Goal: Task Accomplishment & Management: Manage account settings

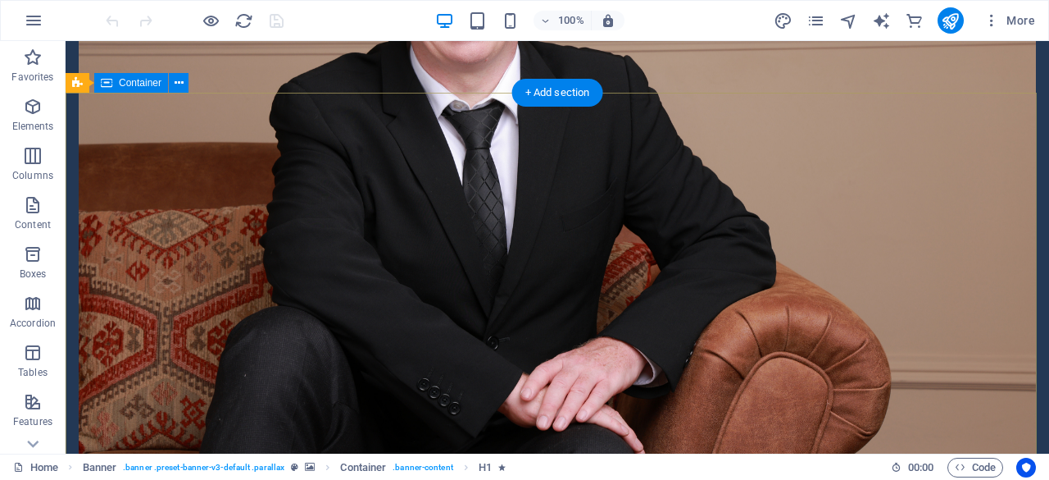
scroll to position [2738, 0]
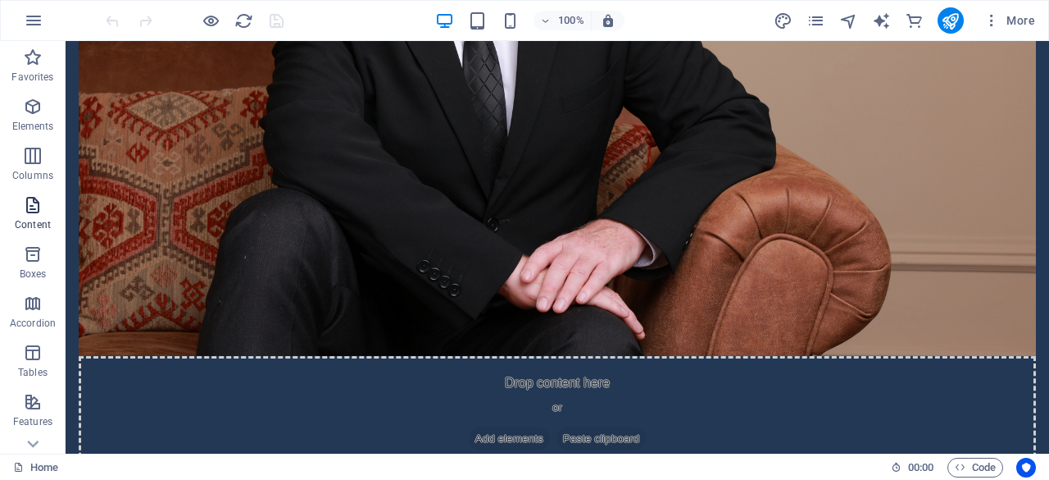
click at [30, 216] on span "Content" at bounding box center [33, 214] width 66 height 39
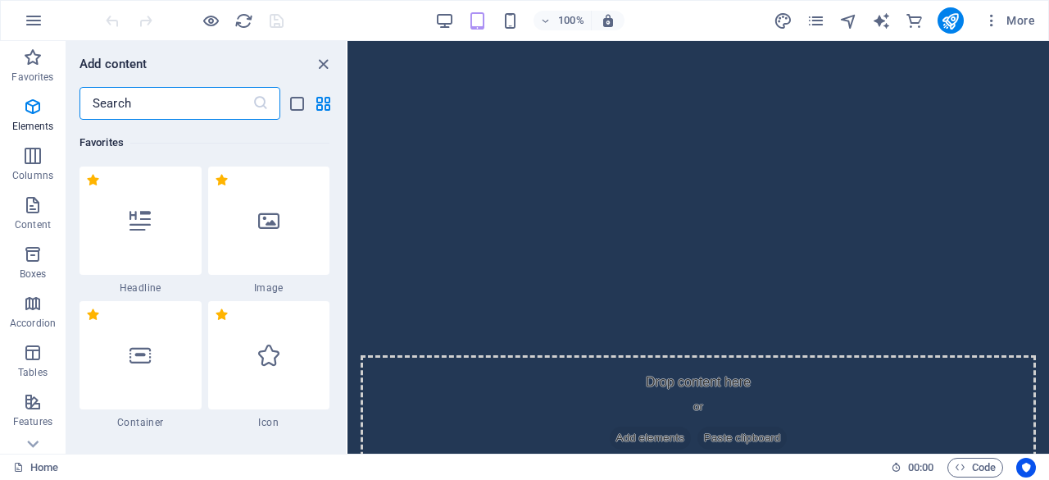
scroll to position [3002, 0]
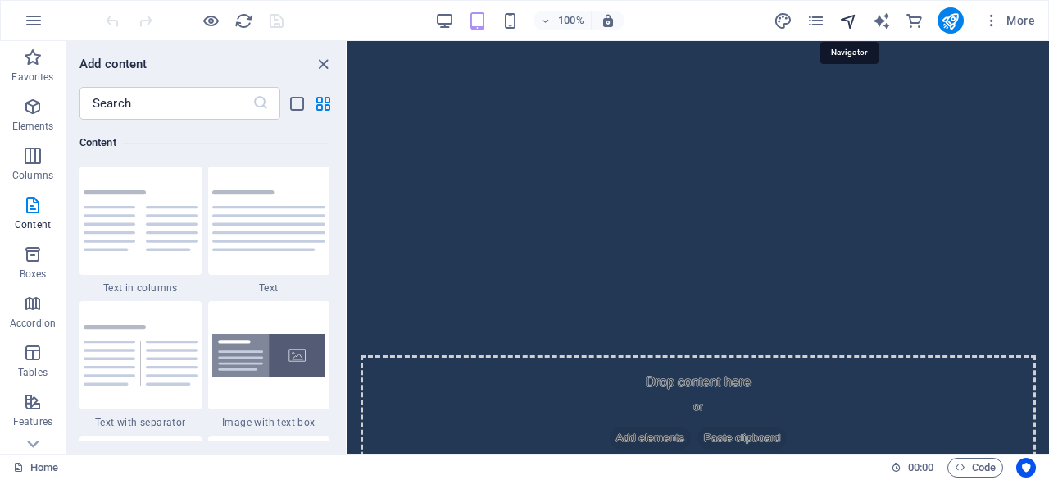
click at [843, 22] on icon "navigator" at bounding box center [848, 20] width 19 height 19
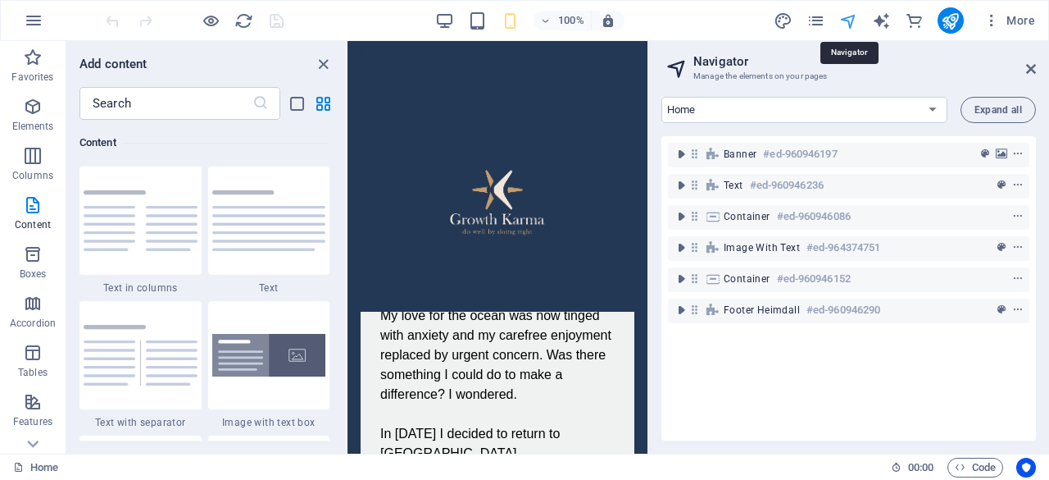
scroll to position [2853, 0]
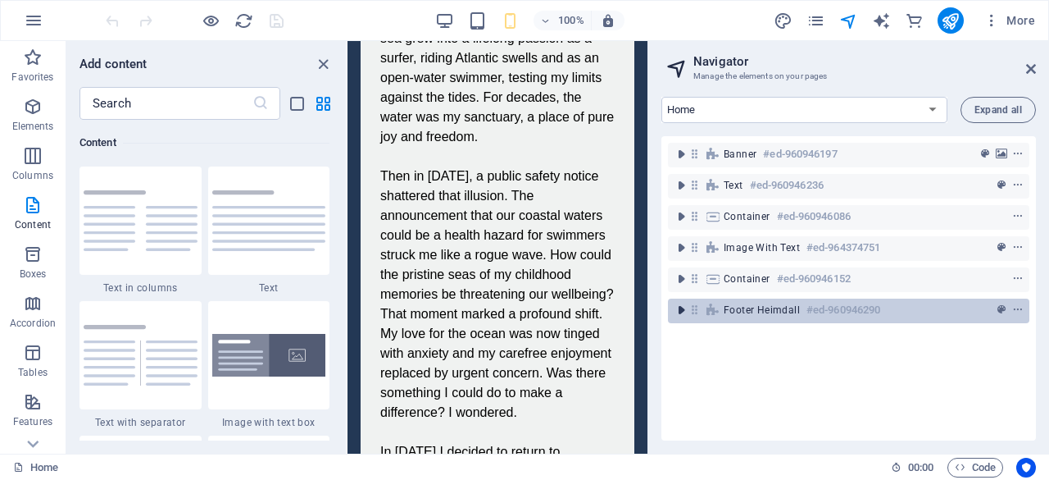
click at [682, 311] on icon "toggle-expand" at bounding box center [681, 310] width 16 height 16
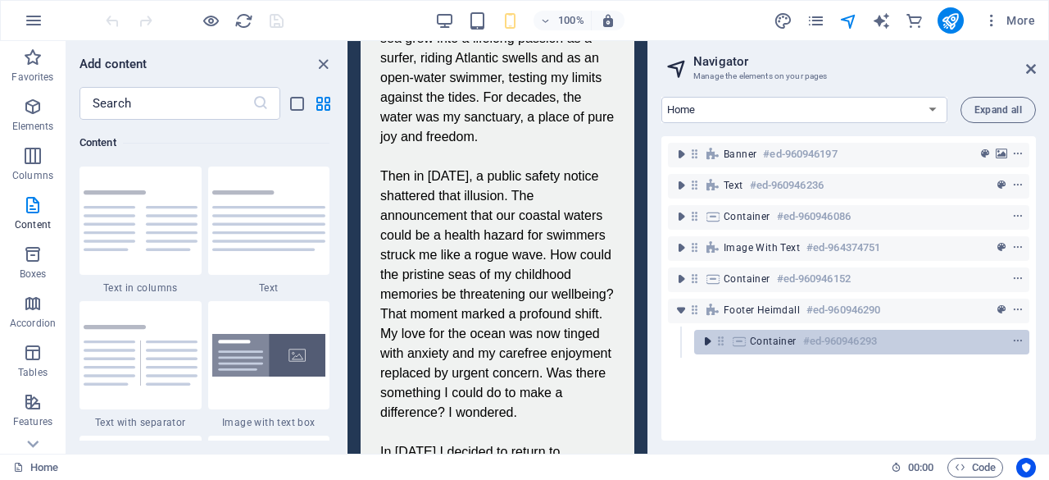
click at [706, 344] on icon "toggle-expand" at bounding box center [707, 341] width 16 height 16
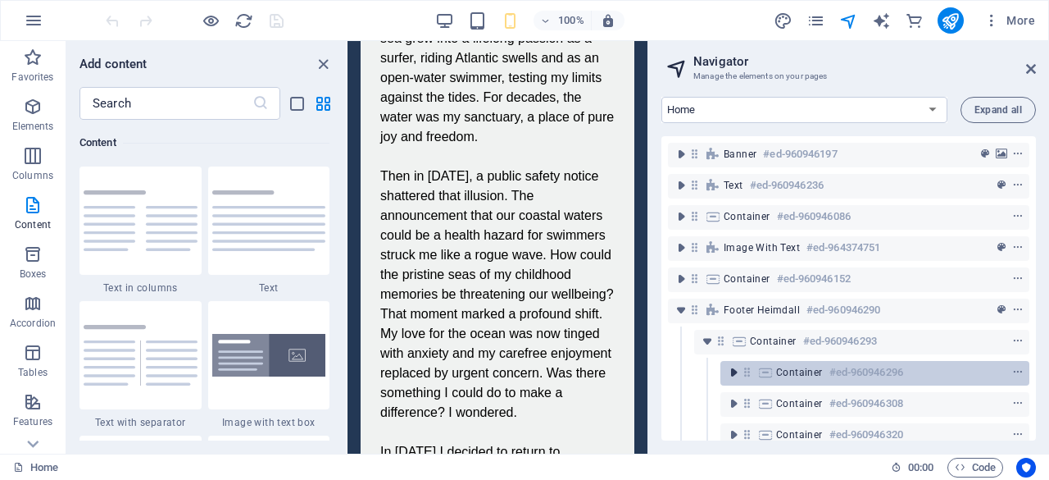
click at [735, 374] on icon "toggle-expand" at bounding box center [733, 372] width 16 height 16
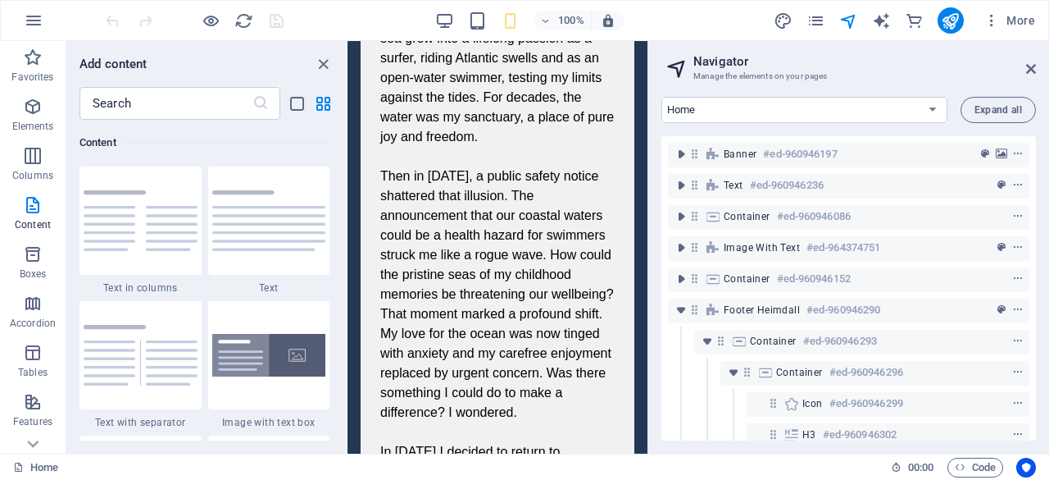
scroll to position [151, 0]
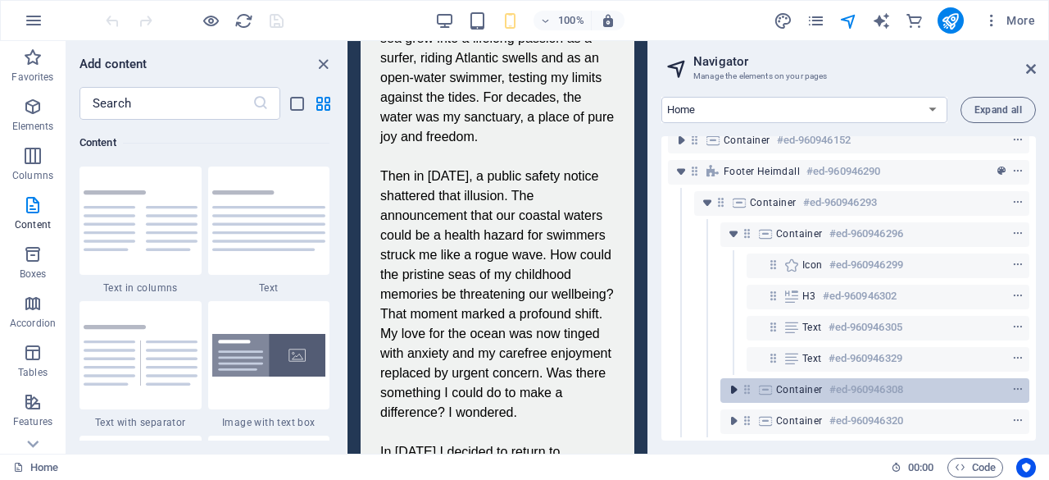
click at [740, 381] on icon "toggle-expand" at bounding box center [733, 389] width 16 height 16
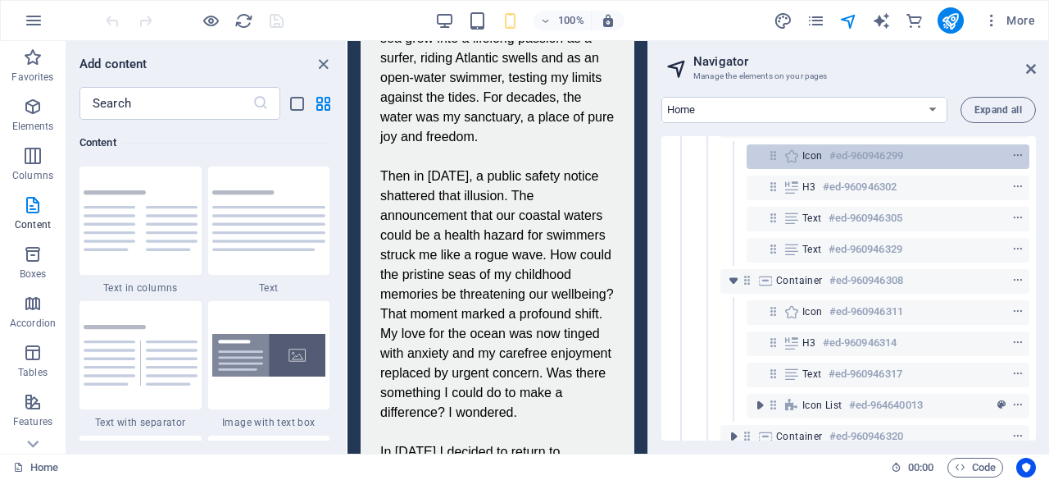
scroll to position [252, 0]
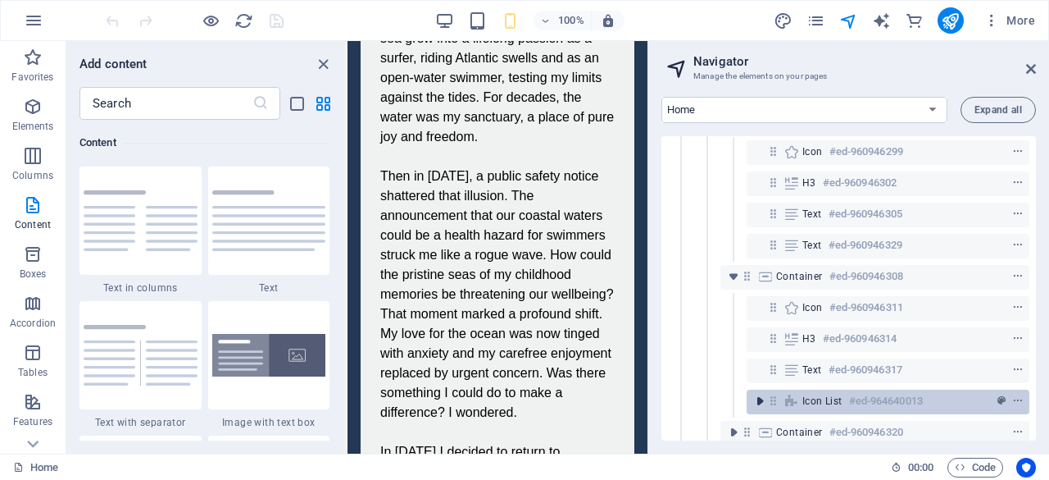
click at [761, 402] on icon "toggle-expand" at bounding box center [760, 401] width 16 height 16
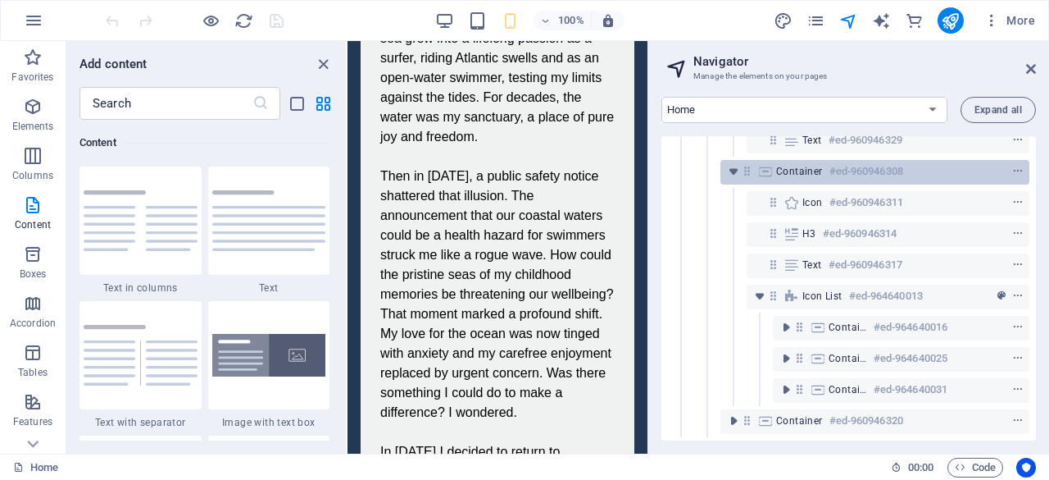
scroll to position [369, 0]
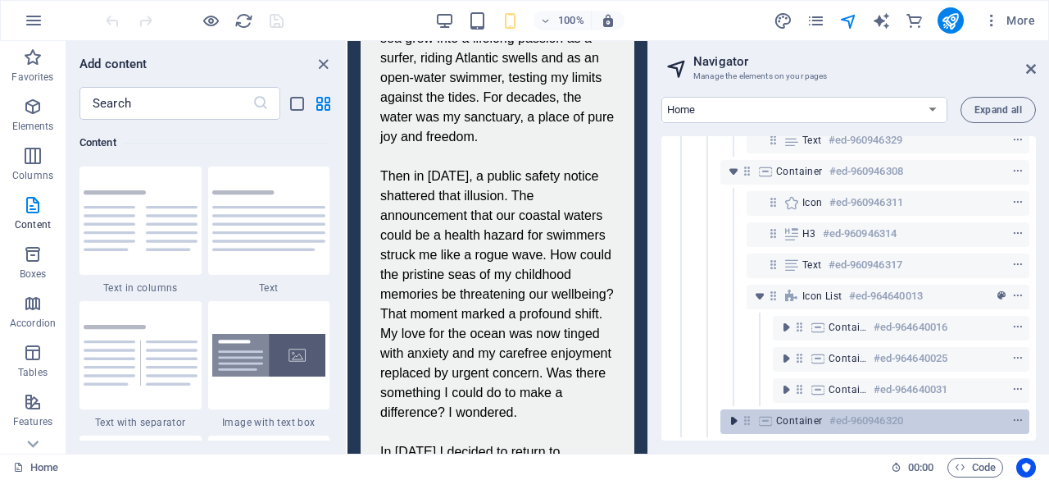
click at [735, 412] on icon "toggle-expand" at bounding box center [733, 420] width 16 height 16
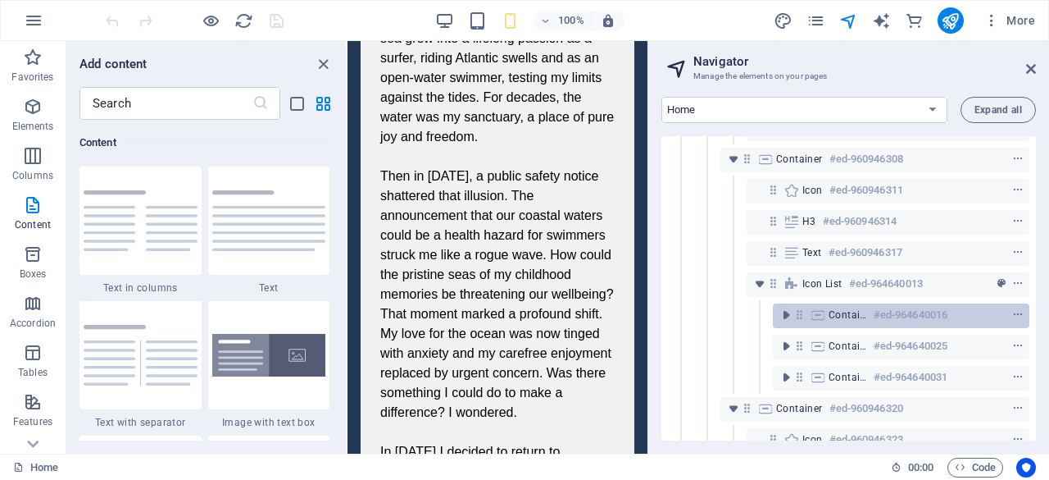
scroll to position [462, 0]
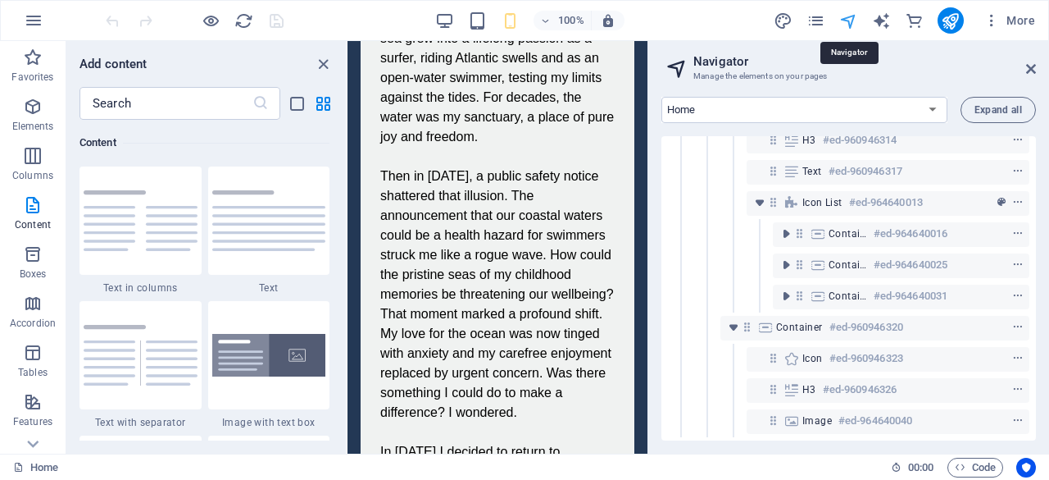
click at [848, 20] on icon "navigator" at bounding box center [848, 20] width 19 height 19
click at [1014, 21] on span "More" at bounding box center [1010, 20] width 52 height 16
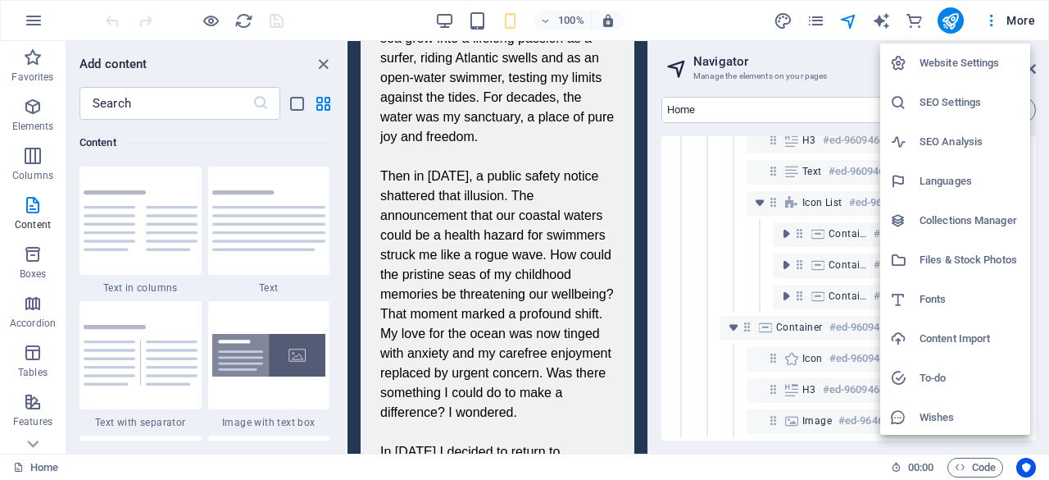
click at [925, 52] on li "Website Settings" at bounding box center [955, 62] width 150 height 39
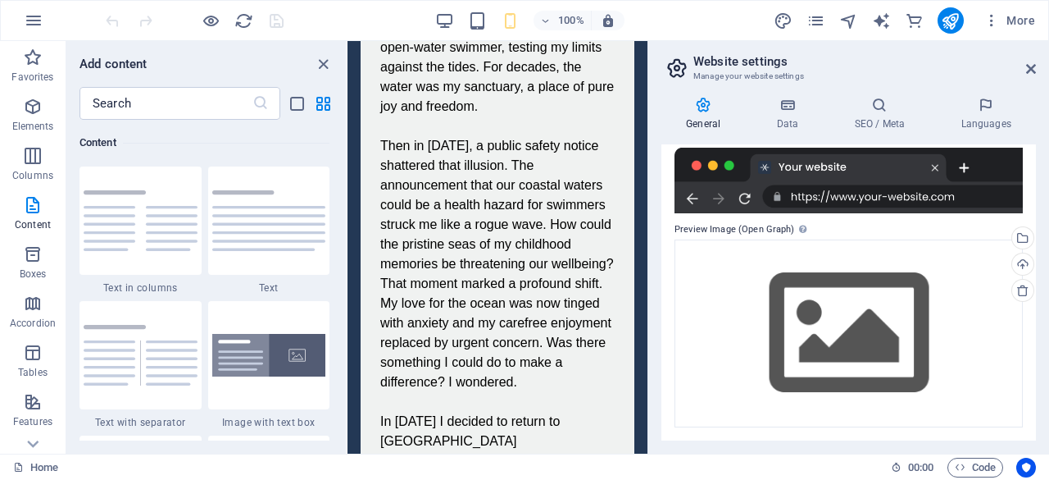
scroll to position [0, 0]
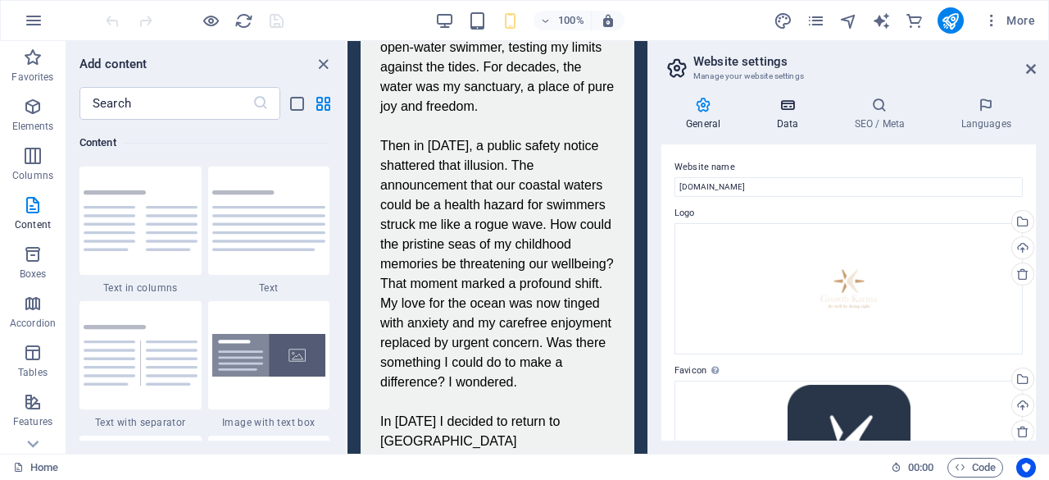
click at [791, 103] on icon at bounding box center [787, 105] width 71 height 16
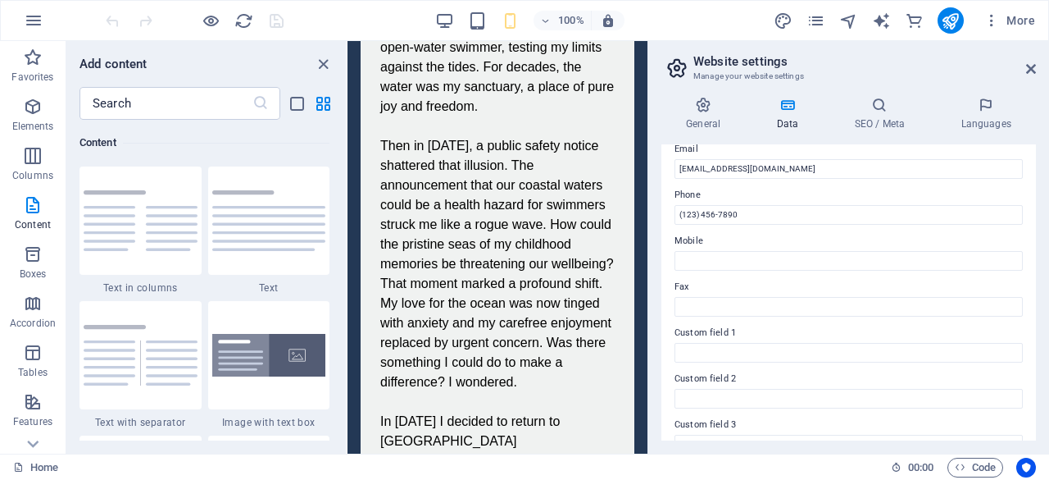
scroll to position [491, 0]
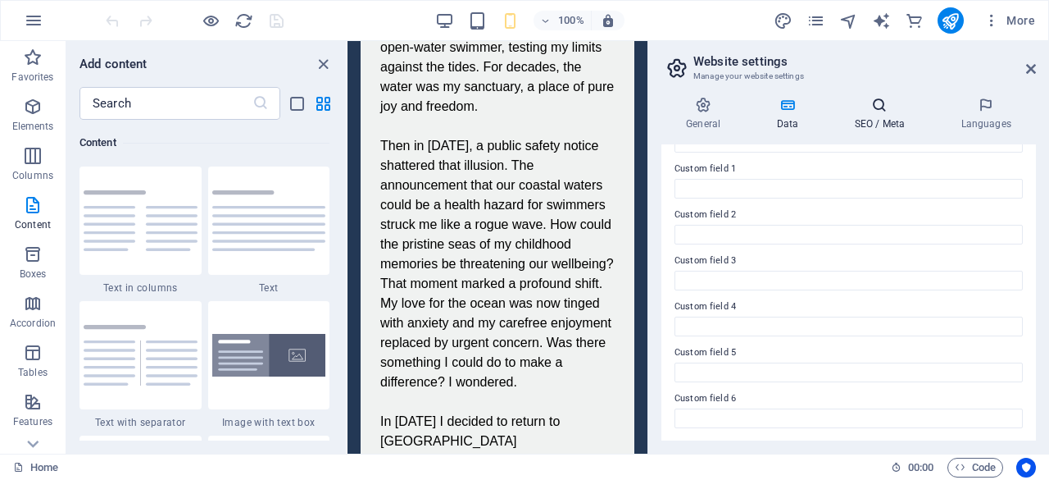
click at [880, 124] on h4 "SEO / Meta" at bounding box center [883, 114] width 107 height 34
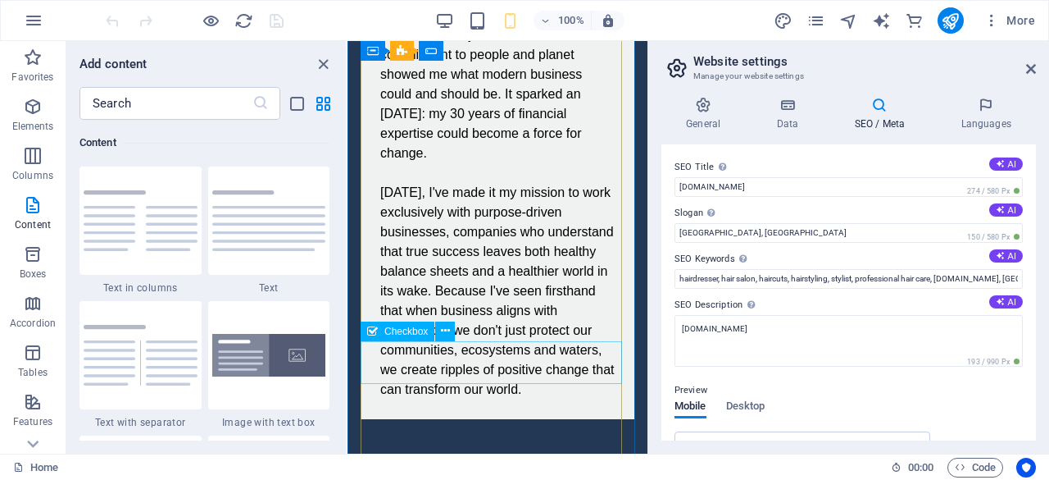
scroll to position [3389, 0]
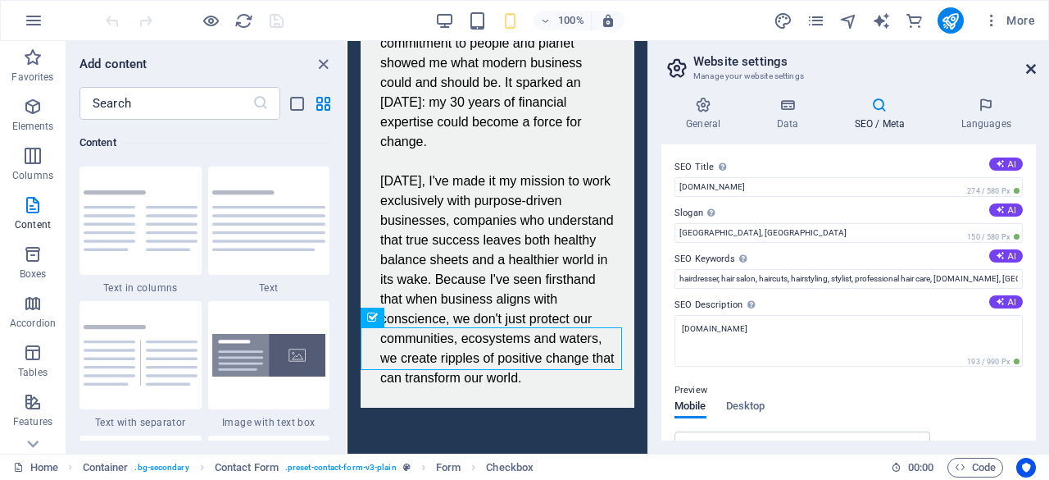
click at [1033, 66] on icon at bounding box center [1031, 68] width 10 height 13
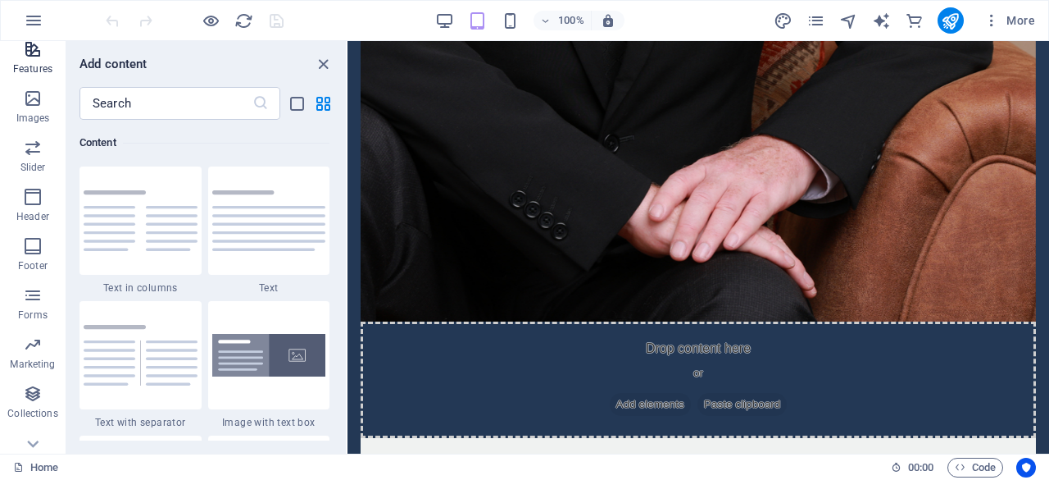
scroll to position [375, 0]
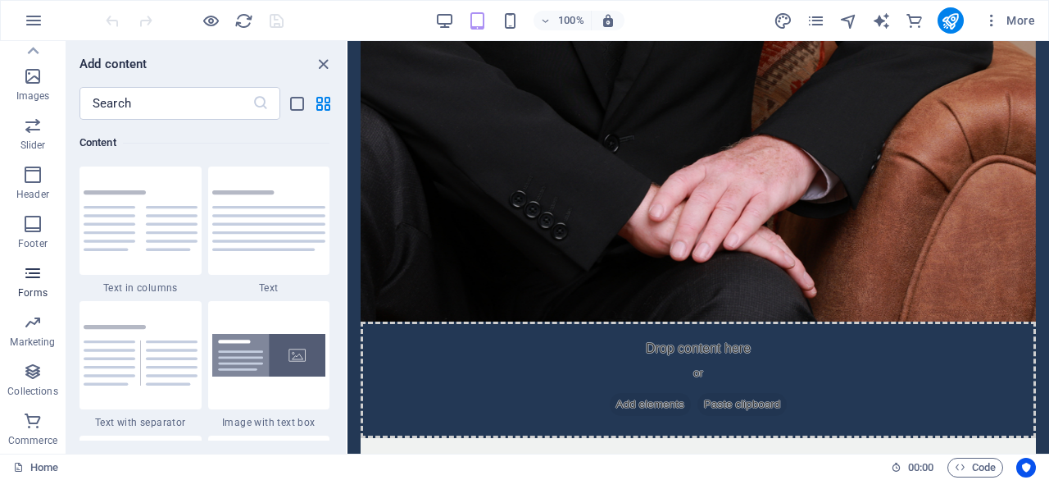
click at [30, 276] on icon "button" at bounding box center [33, 273] width 20 height 20
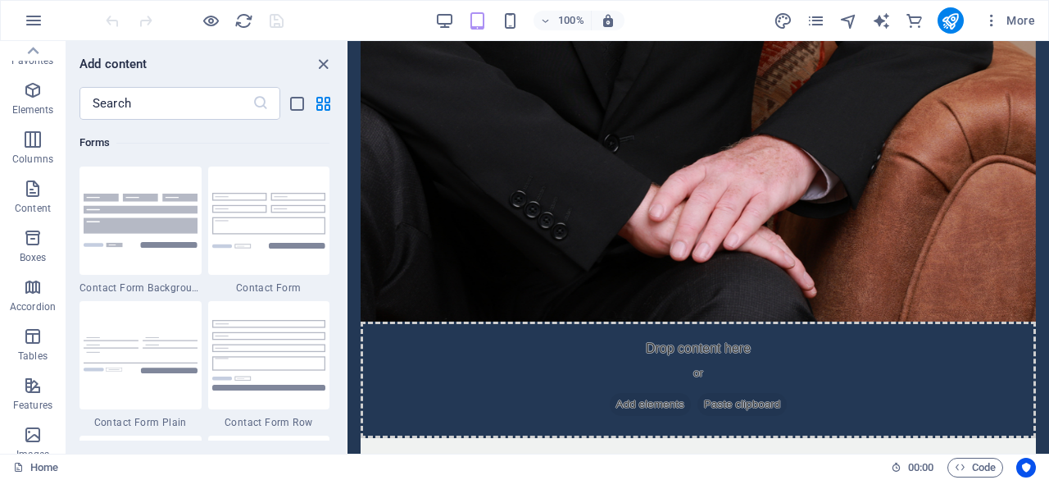
scroll to position [0, 0]
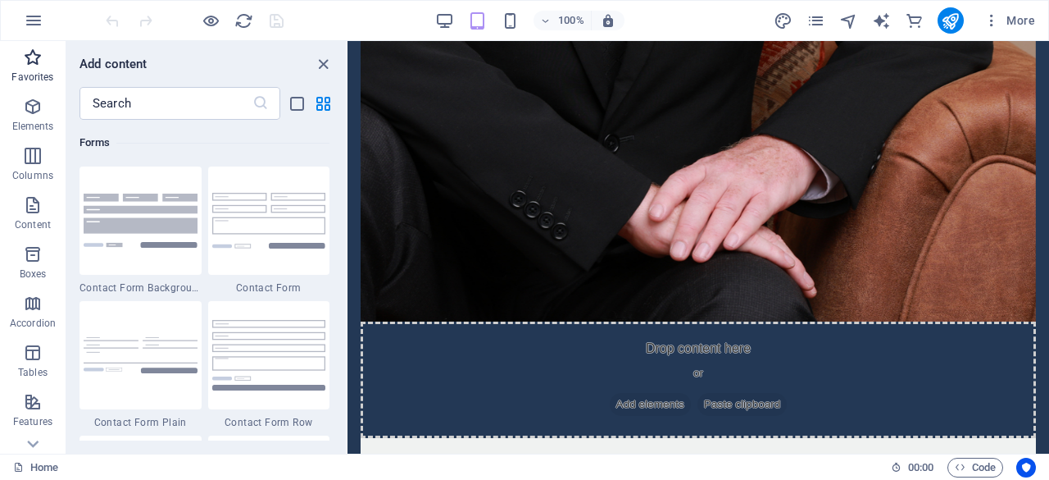
click at [28, 55] on icon "button" at bounding box center [33, 58] width 20 height 20
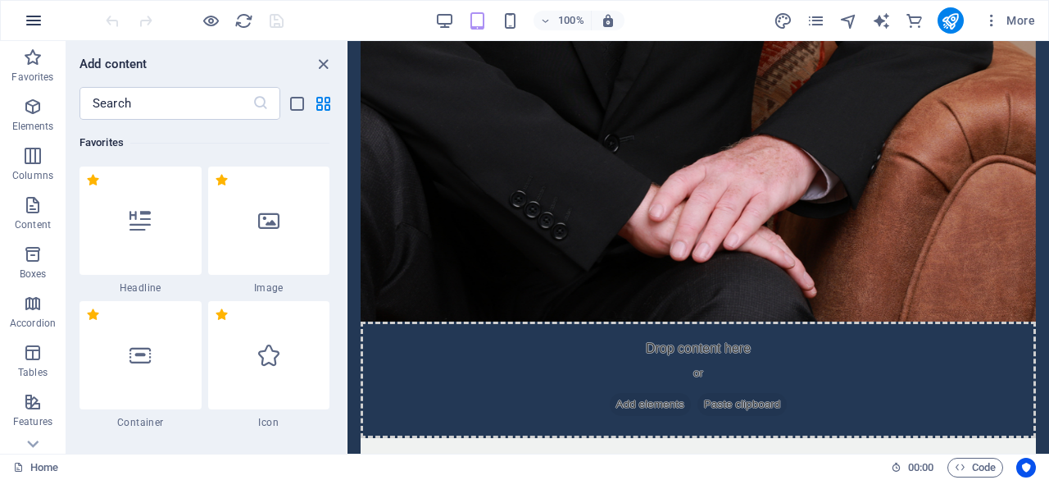
click at [30, 18] on icon "button" at bounding box center [34, 21] width 20 height 20
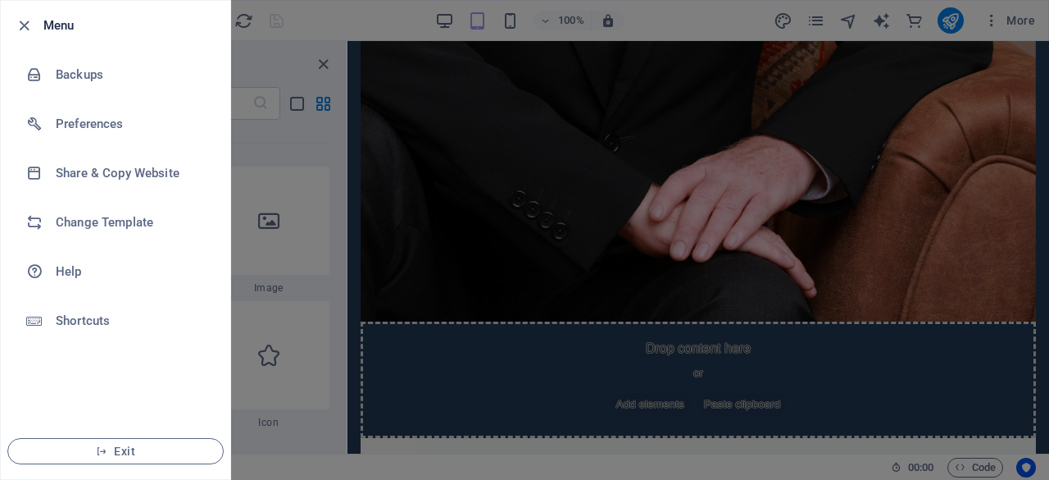
click at [1011, 17] on div at bounding box center [524, 240] width 1049 height 480
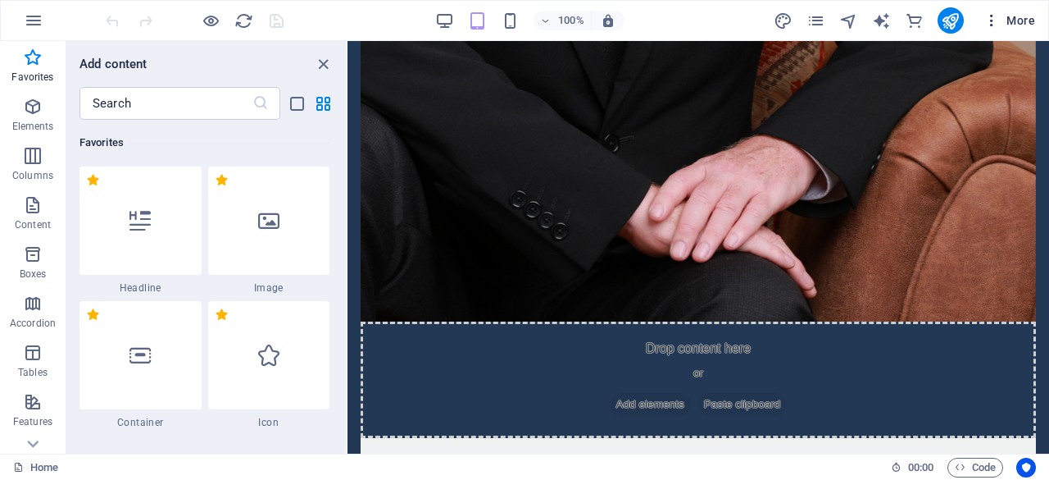
click at [1013, 18] on span "More" at bounding box center [1010, 20] width 52 height 16
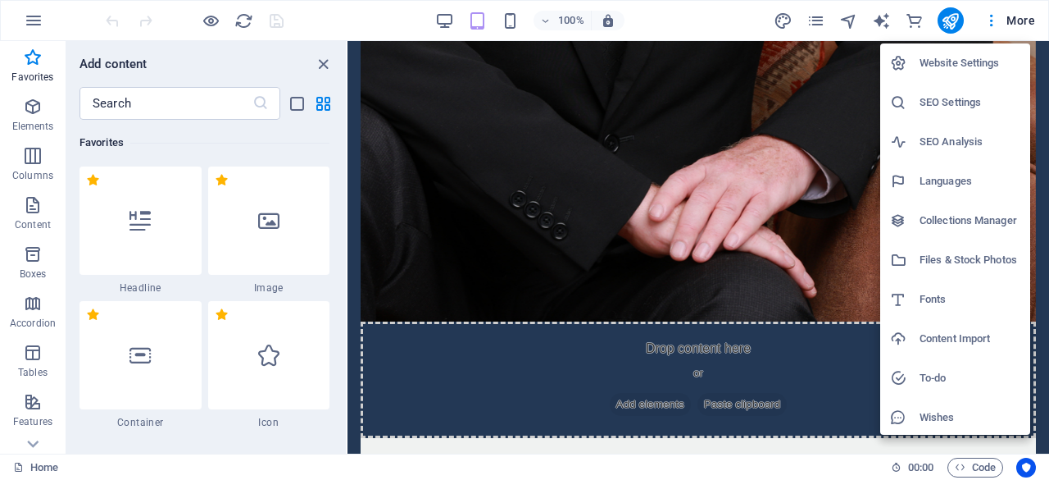
click at [946, 62] on h6 "Website Settings" at bounding box center [970, 63] width 101 height 20
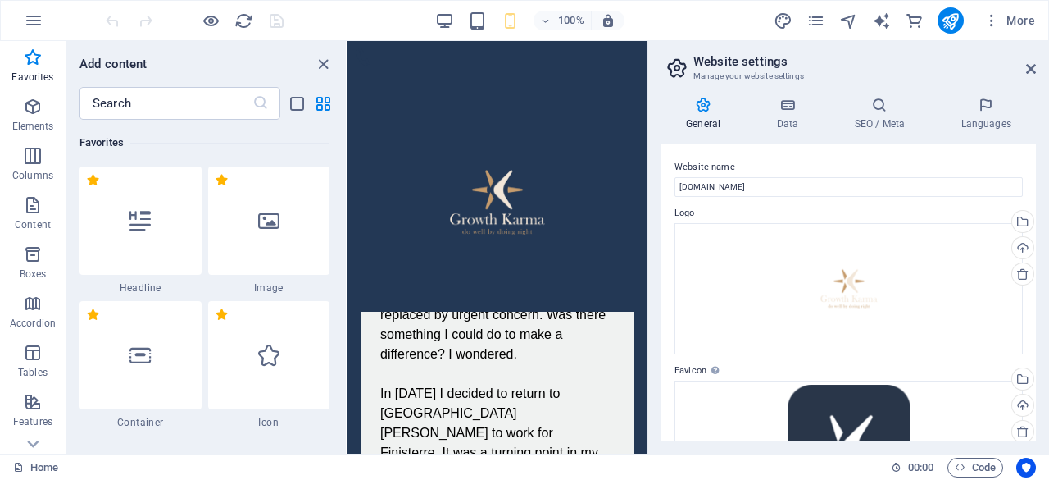
scroll to position [2887, 0]
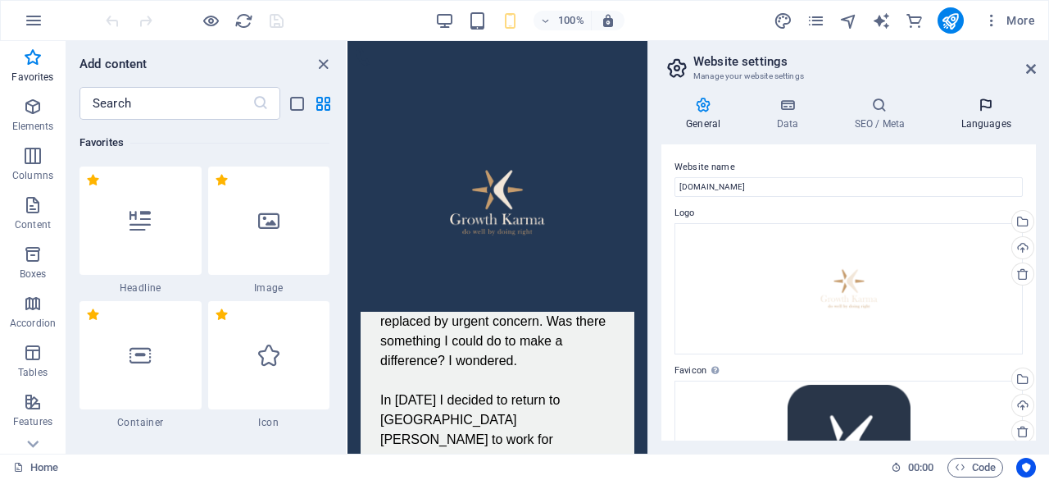
click at [991, 112] on icon at bounding box center [986, 105] width 100 height 16
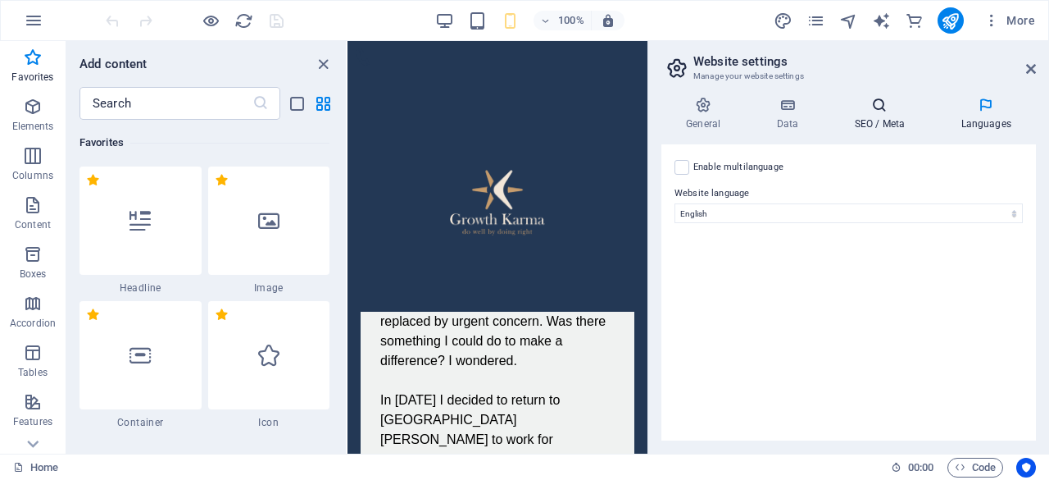
click at [879, 129] on h4 "SEO / Meta" at bounding box center [883, 114] width 107 height 34
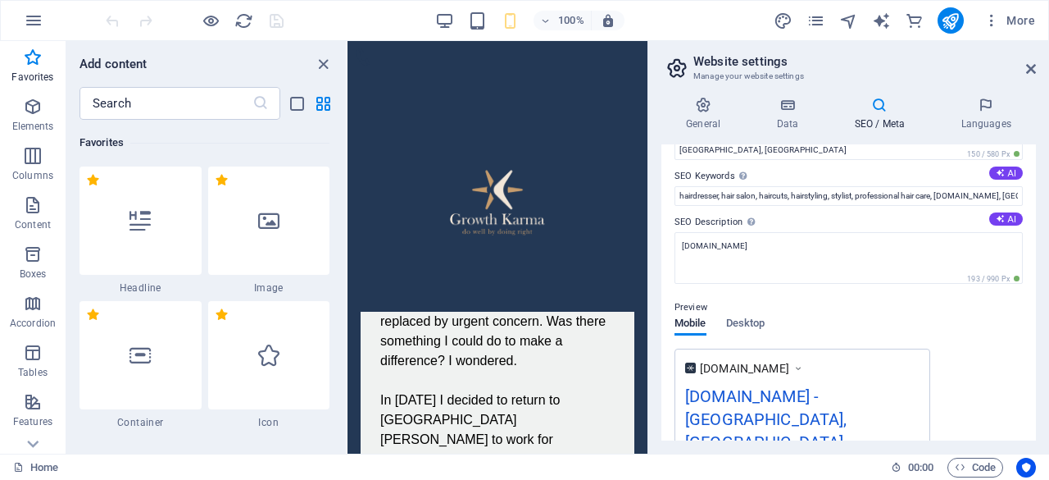
scroll to position [0, 0]
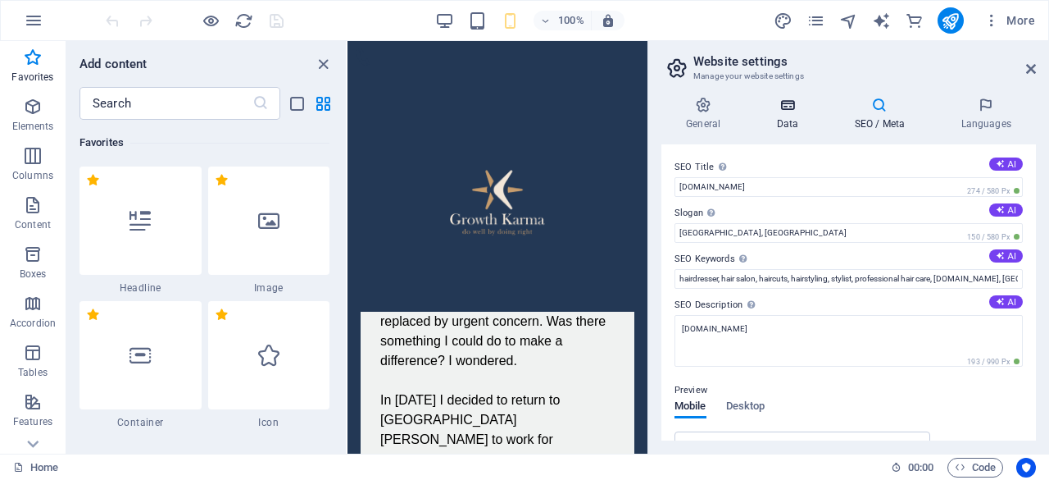
click at [793, 112] on icon at bounding box center [787, 105] width 71 height 16
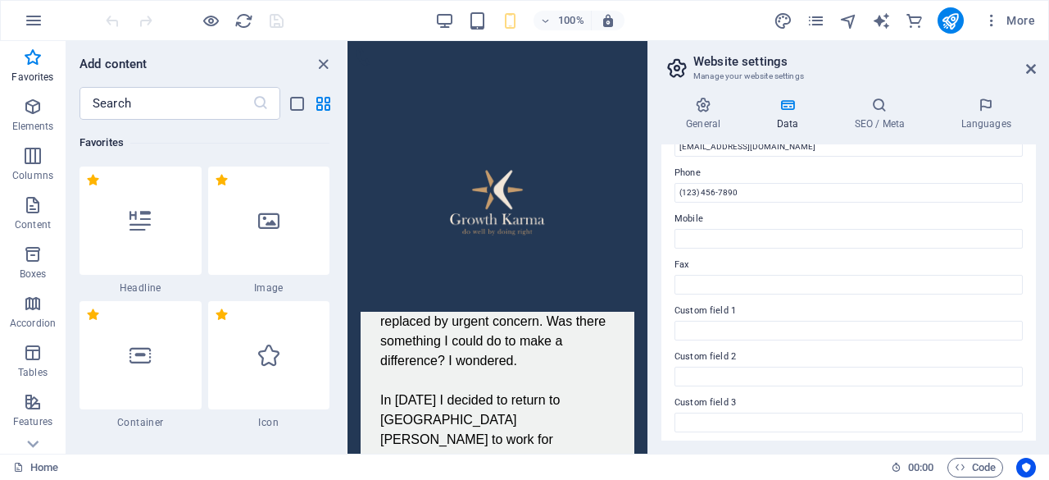
scroll to position [491, 0]
click at [710, 114] on h4 "General" at bounding box center [706, 114] width 90 height 34
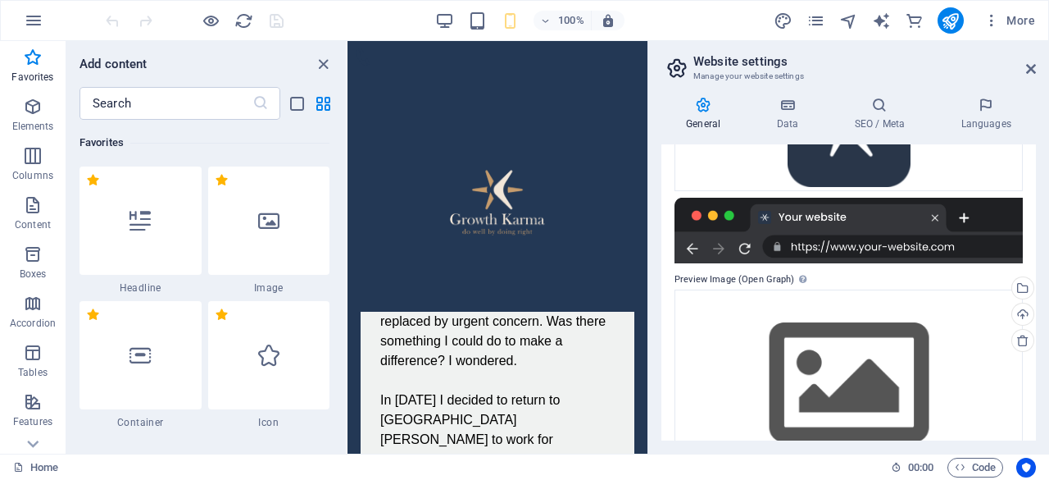
scroll to position [370, 0]
